Goal: Check status: Check status

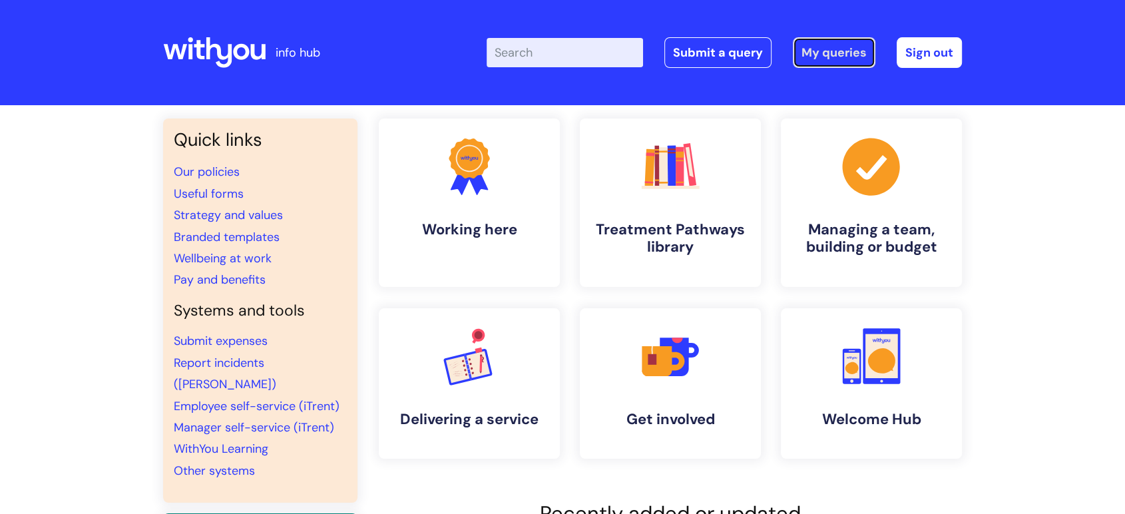
click at [819, 57] on link "My queries" at bounding box center [834, 52] width 83 height 31
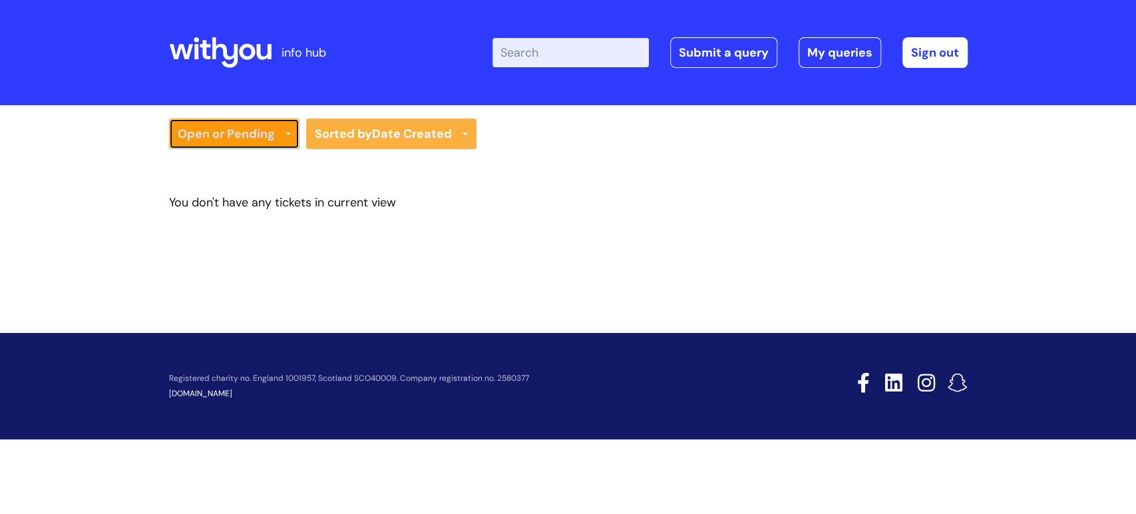
click at [292, 130] on link "Open or Pending" at bounding box center [234, 134] width 130 height 31
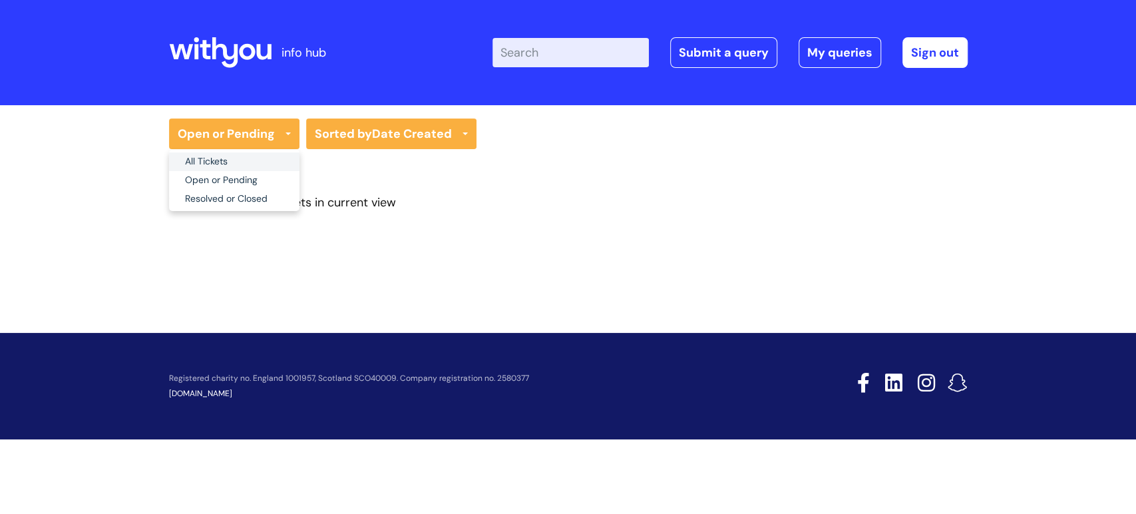
click at [225, 158] on link "All Tickets" at bounding box center [234, 161] width 130 height 19
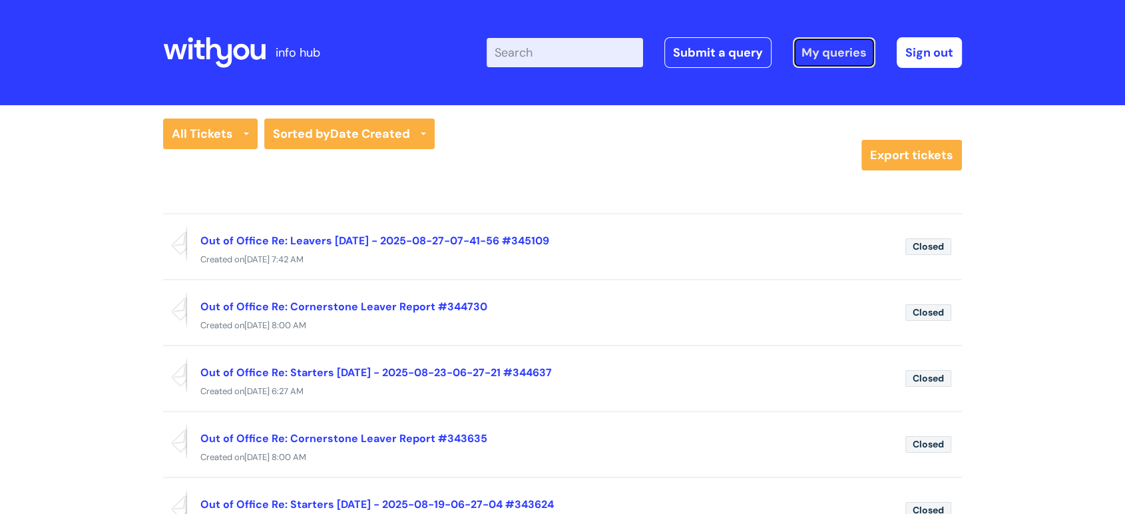
click at [831, 56] on link "My queries" at bounding box center [834, 52] width 83 height 31
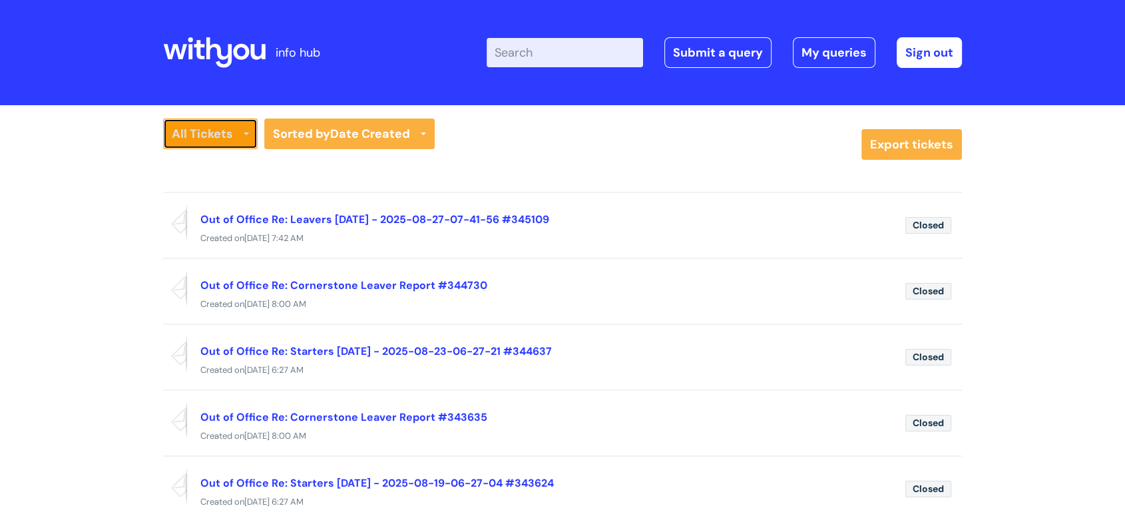
click at [244, 131] on link "All Tickets" at bounding box center [210, 134] width 95 height 31
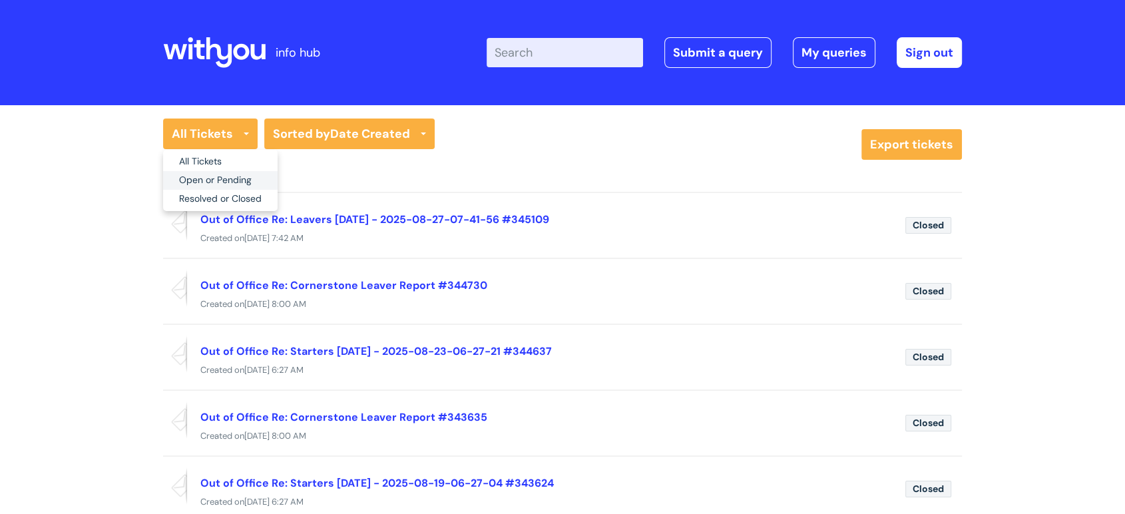
click at [227, 180] on link "Open or Pending" at bounding box center [220, 180] width 115 height 19
